Goal: Information Seeking & Learning: Learn about a topic

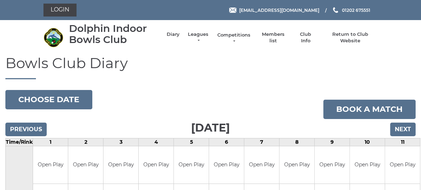
click at [233, 36] on link "Competitions" at bounding box center [233, 38] width 34 height 13
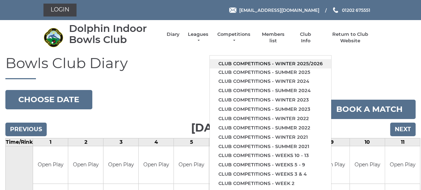
click at [241, 65] on link "Club competitions - Winter 2025/2026" at bounding box center [270, 63] width 121 height 9
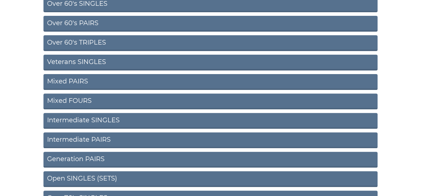
scroll to position [287, 0]
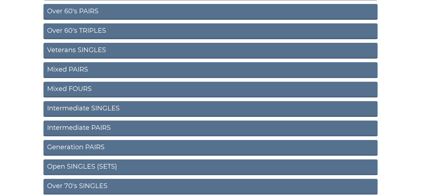
click at [85, 106] on link "Intermediate SINGLES" at bounding box center [210, 109] width 334 height 16
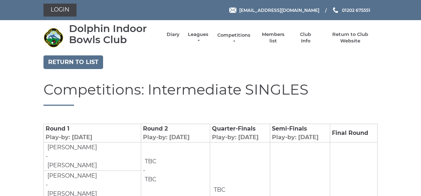
click at [230, 35] on link "Competitions" at bounding box center [233, 38] width 34 height 13
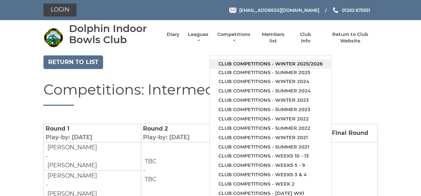
click at [245, 63] on link "Club competitions - Winter 2025/2026" at bounding box center [270, 63] width 121 height 9
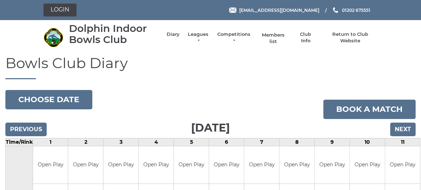
click at [273, 37] on link "Members list" at bounding box center [273, 38] width 30 height 13
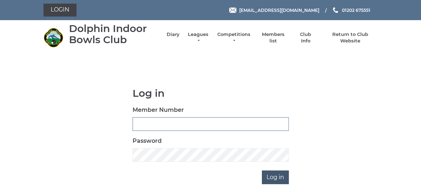
type input "3361"
click at [270, 173] on input "Log in" at bounding box center [275, 177] width 27 height 14
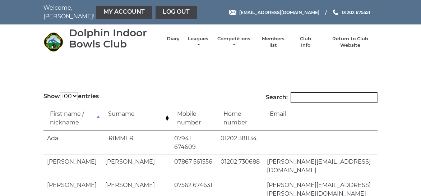
select select "100"
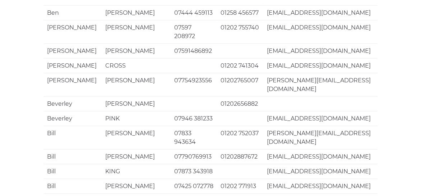
scroll to position [1702, 0]
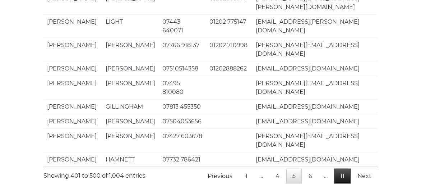
click at [343, 168] on link "11" at bounding box center [342, 175] width 17 height 15
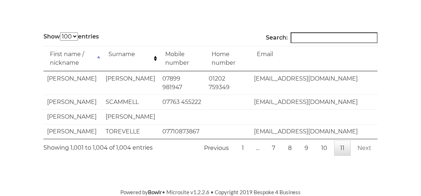
scroll to position [50, 0]
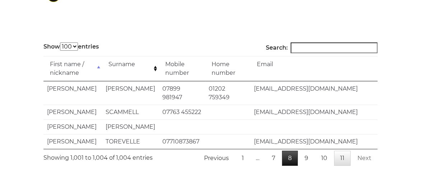
click at [286, 150] on link "8" at bounding box center [290, 157] width 16 height 15
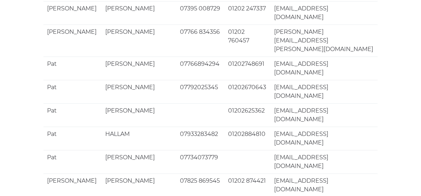
scroll to position [516, 0]
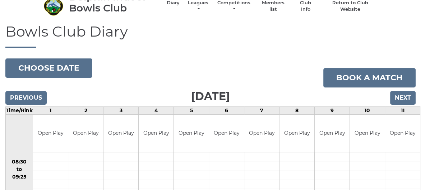
scroll to position [72, 0]
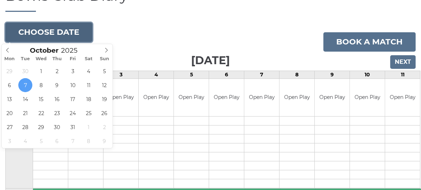
click at [44, 34] on button "Choose date" at bounding box center [48, 32] width 87 height 19
type input "[DATE]"
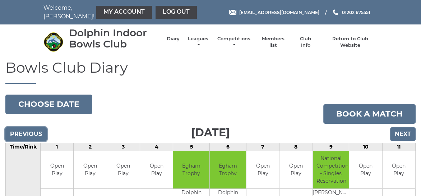
click at [21, 131] on input "Previous" at bounding box center [25, 134] width 41 height 14
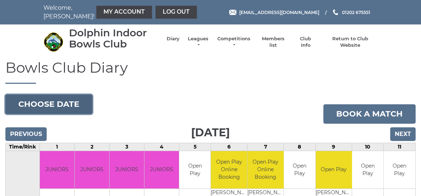
click at [33, 104] on button "Choose date" at bounding box center [48, 103] width 87 height 19
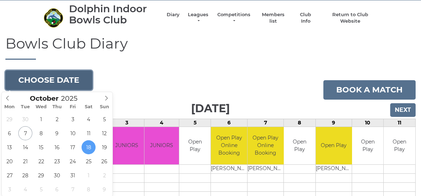
scroll to position [36, 0]
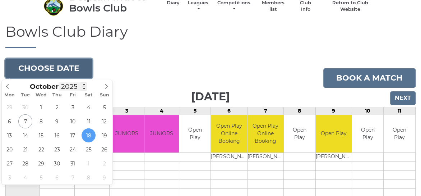
type input "2026"
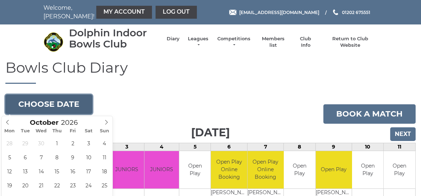
click at [36, 103] on button "Choose date" at bounding box center [48, 103] width 87 height 19
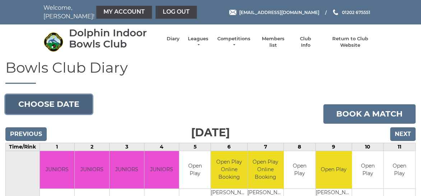
click at [36, 102] on button "Choose date" at bounding box center [48, 103] width 87 height 19
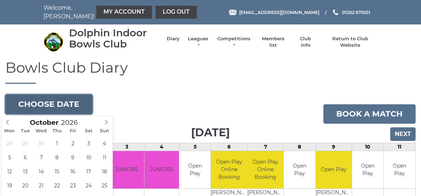
click at [36, 102] on button "Choose date" at bounding box center [48, 103] width 87 height 19
click at [35, 100] on button "Choose date" at bounding box center [48, 103] width 87 height 19
type input "2026-10-12"
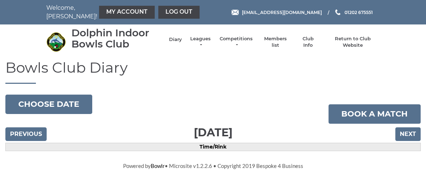
click at [174, 41] on link "Diary" at bounding box center [175, 39] width 13 height 6
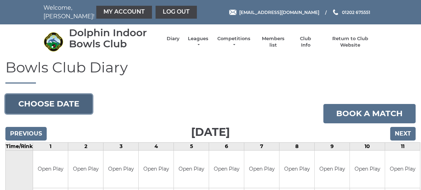
click at [33, 105] on button "Choose date" at bounding box center [48, 103] width 87 height 19
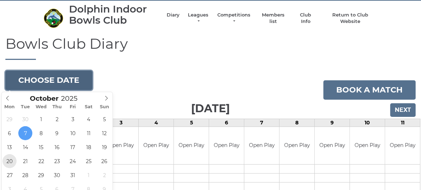
scroll to position [36, 0]
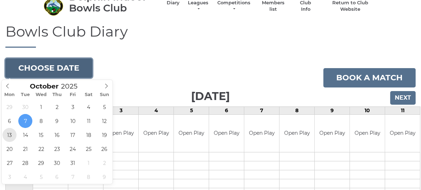
type input "2025-10-13"
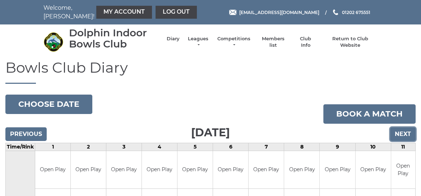
click at [400, 132] on input "Next" at bounding box center [402, 134] width 25 height 14
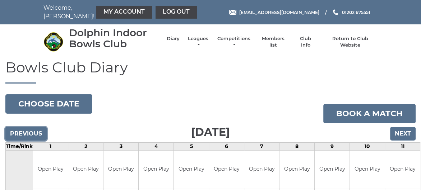
click at [29, 131] on input "Previous" at bounding box center [25, 134] width 41 height 14
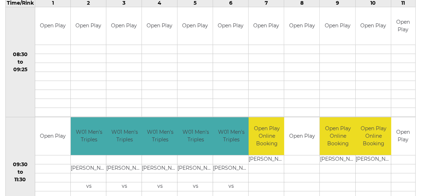
scroll to position [72, 0]
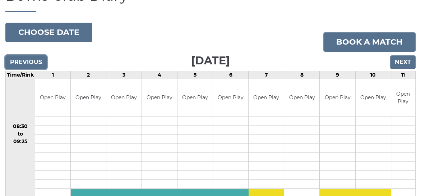
click at [30, 63] on input "Previous" at bounding box center [25, 62] width 41 height 14
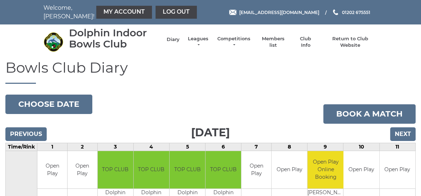
click at [170, 40] on link "Diary" at bounding box center [173, 39] width 13 height 6
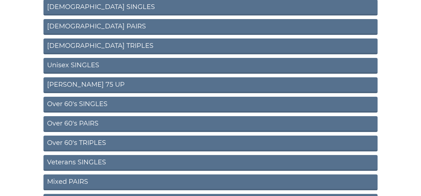
scroll to position [215, 0]
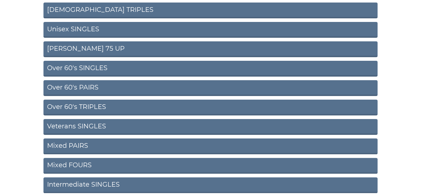
click at [82, 66] on link "Over 60's SINGLES" at bounding box center [210, 69] width 334 height 16
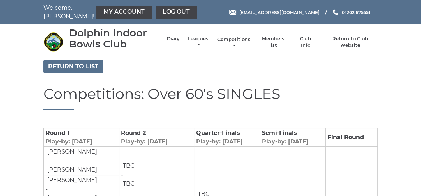
click at [228, 38] on link "Competitions" at bounding box center [233, 42] width 34 height 13
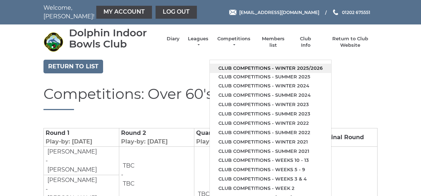
click at [242, 66] on link "Club competitions - Winter 2025/2026" at bounding box center [270, 68] width 121 height 9
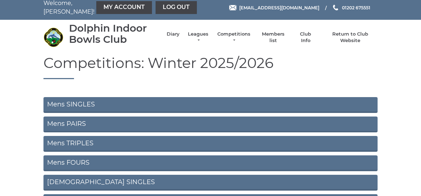
scroll to position [36, 0]
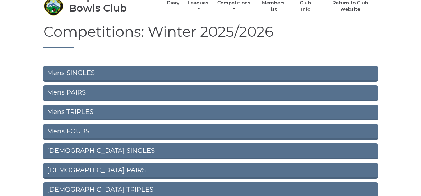
click at [72, 73] on link "Mens SINGLES" at bounding box center [210, 74] width 334 height 16
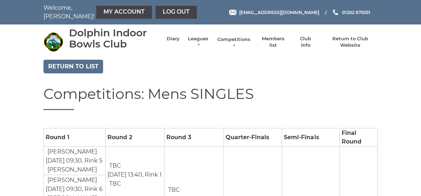
click at [234, 39] on link "Competitions" at bounding box center [233, 42] width 34 height 13
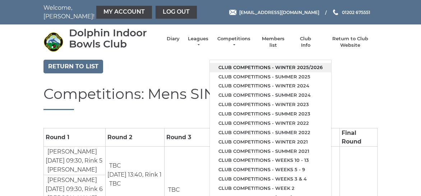
click at [238, 67] on link "Club competitions - Winter 2025/2026" at bounding box center [270, 67] width 121 height 9
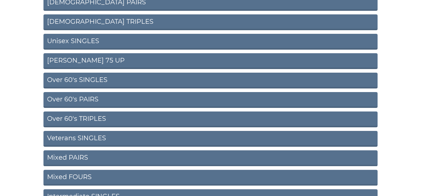
scroll to position [215, 0]
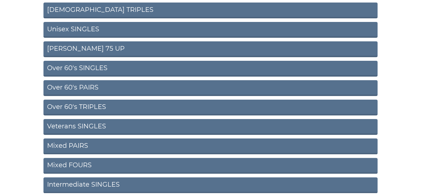
click at [88, 67] on link "Over 60's SINGLES" at bounding box center [210, 69] width 334 height 16
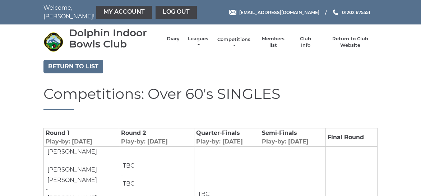
click at [234, 37] on link "Competitions" at bounding box center [233, 42] width 34 height 13
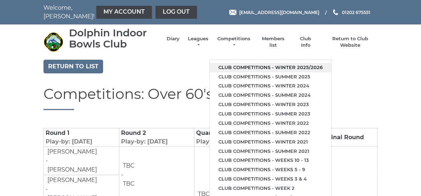
click at [247, 65] on link "Club competitions - Winter 2025/2026" at bounding box center [270, 67] width 121 height 9
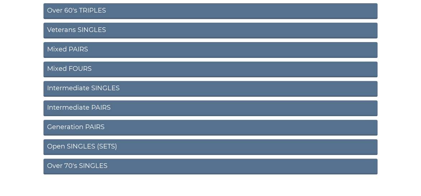
scroll to position [323, 0]
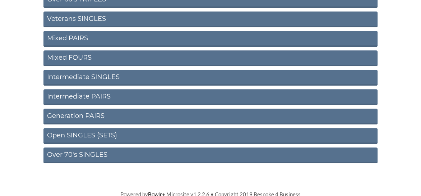
click at [76, 133] on link "Open SINGLES (SETS)" at bounding box center [210, 136] width 334 height 16
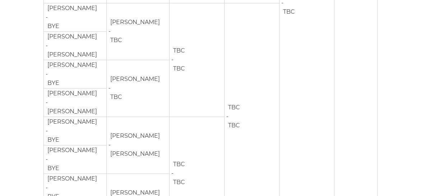
scroll to position [818, 0]
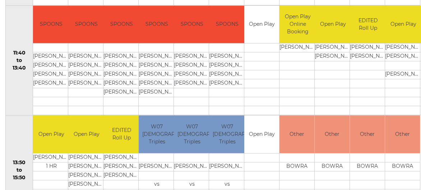
scroll to position [359, 0]
